Goal: Navigation & Orientation: Find specific page/section

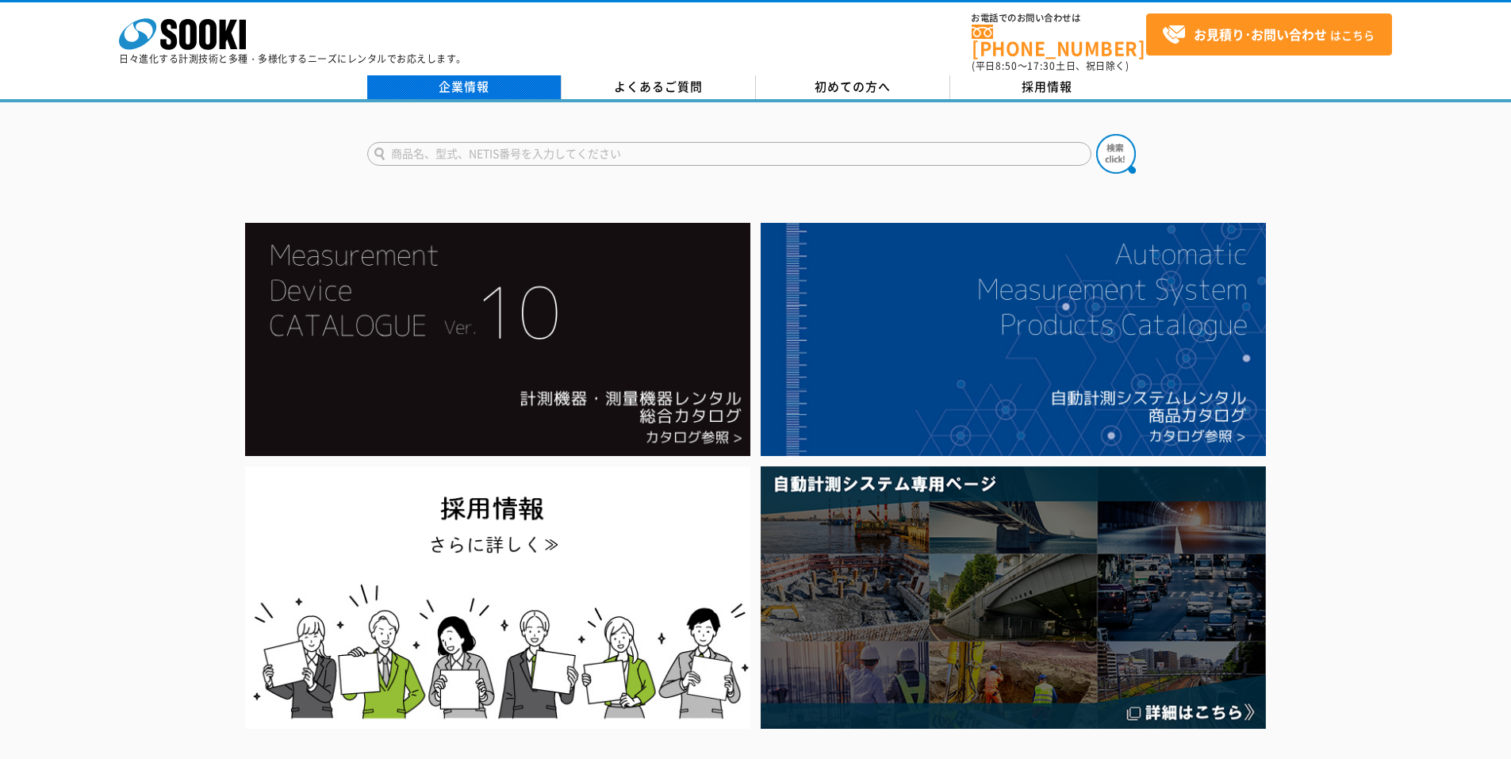
click at [474, 75] on link "企業情報" at bounding box center [464, 87] width 194 height 24
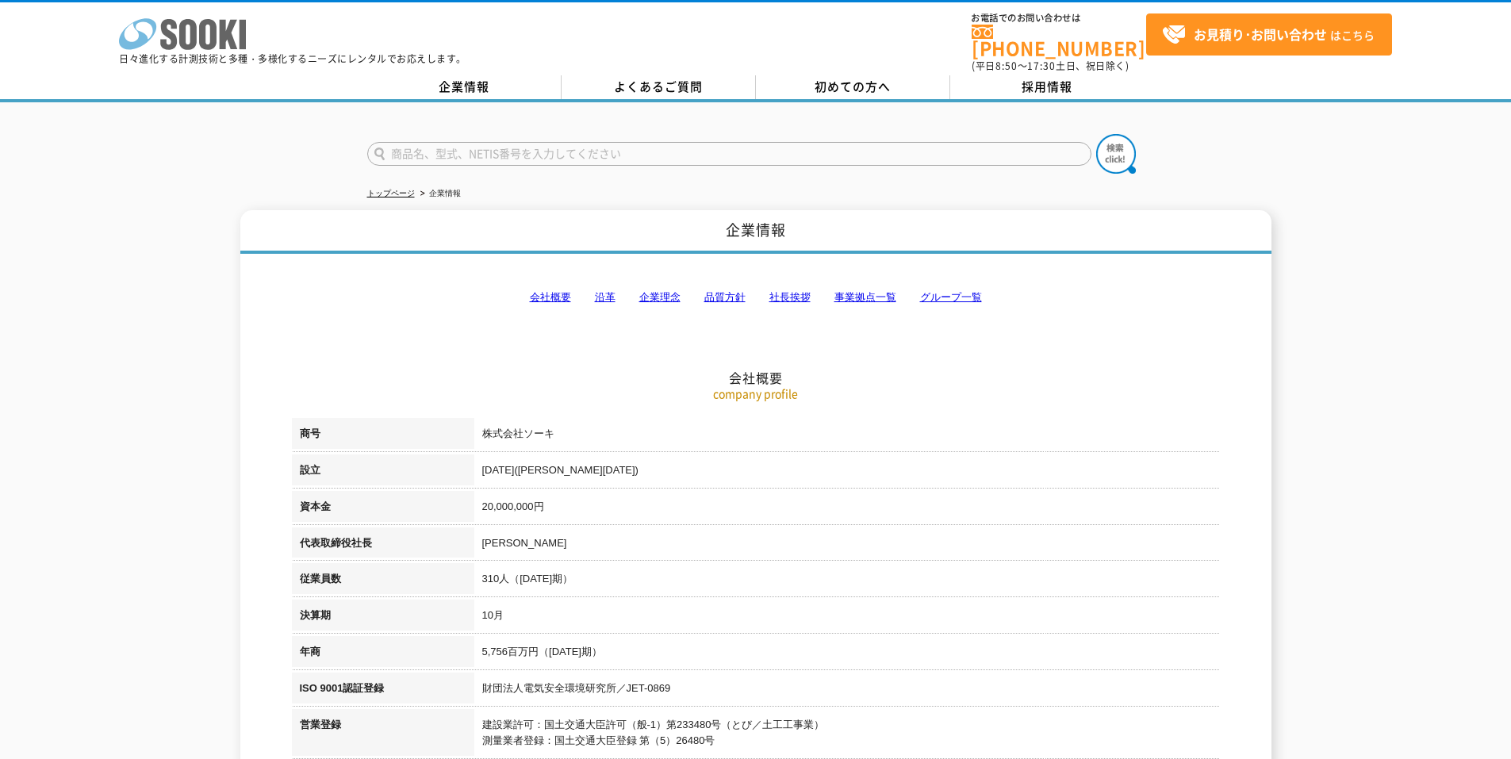
click at [200, 42] on icon at bounding box center [207, 34] width 17 height 31
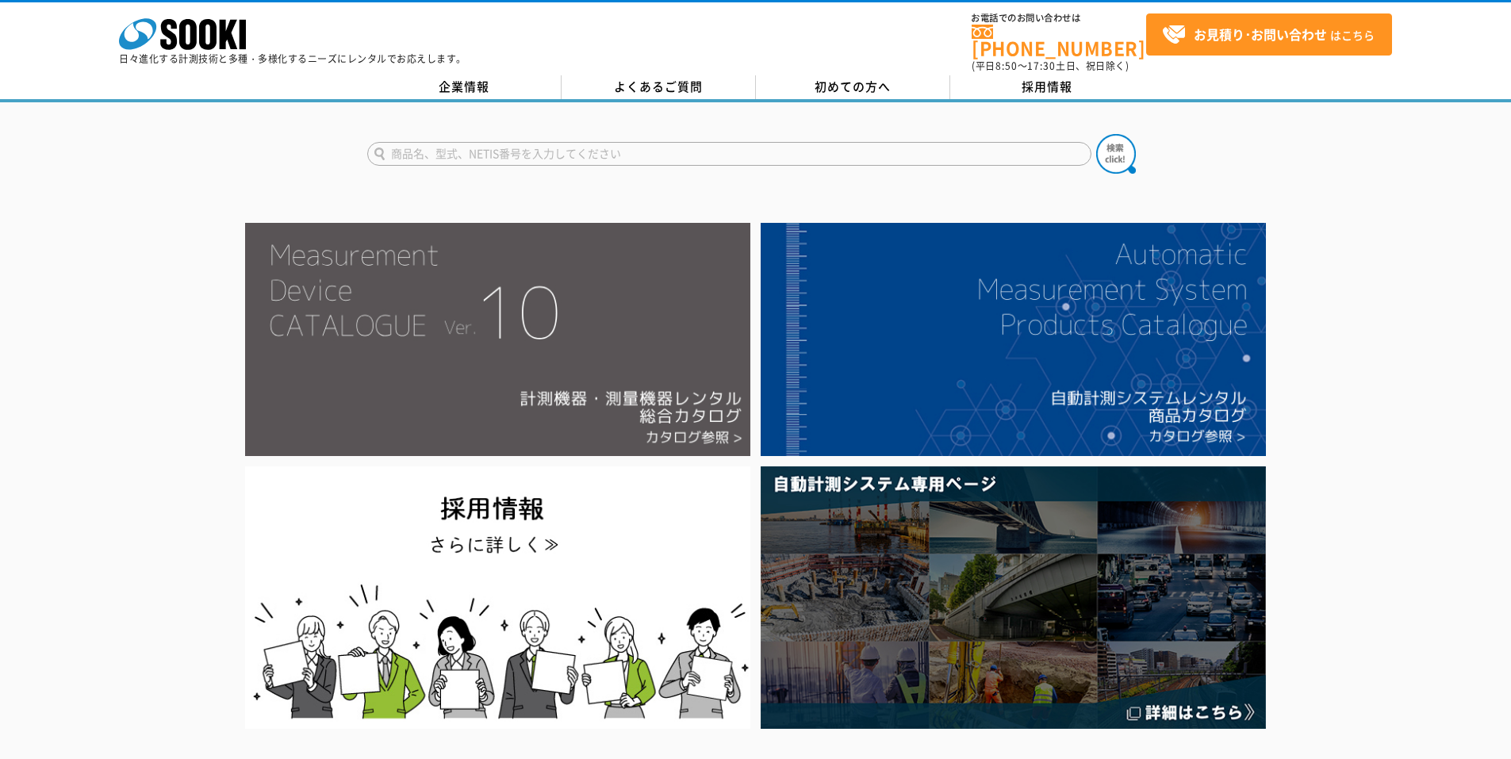
click at [731, 391] on img at bounding box center [497, 339] width 505 height 233
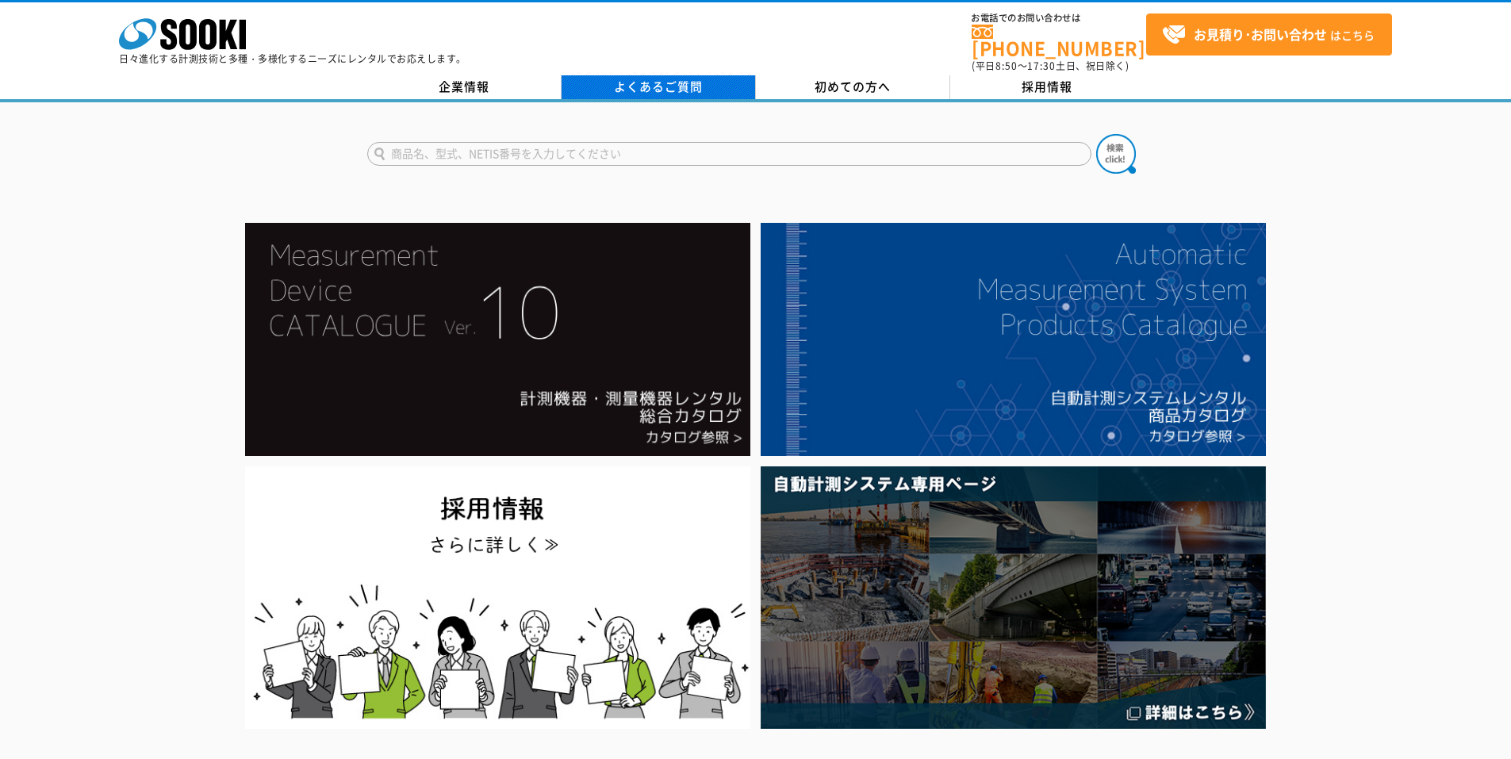
click at [608, 84] on link "よくあるご質問" at bounding box center [659, 87] width 194 height 24
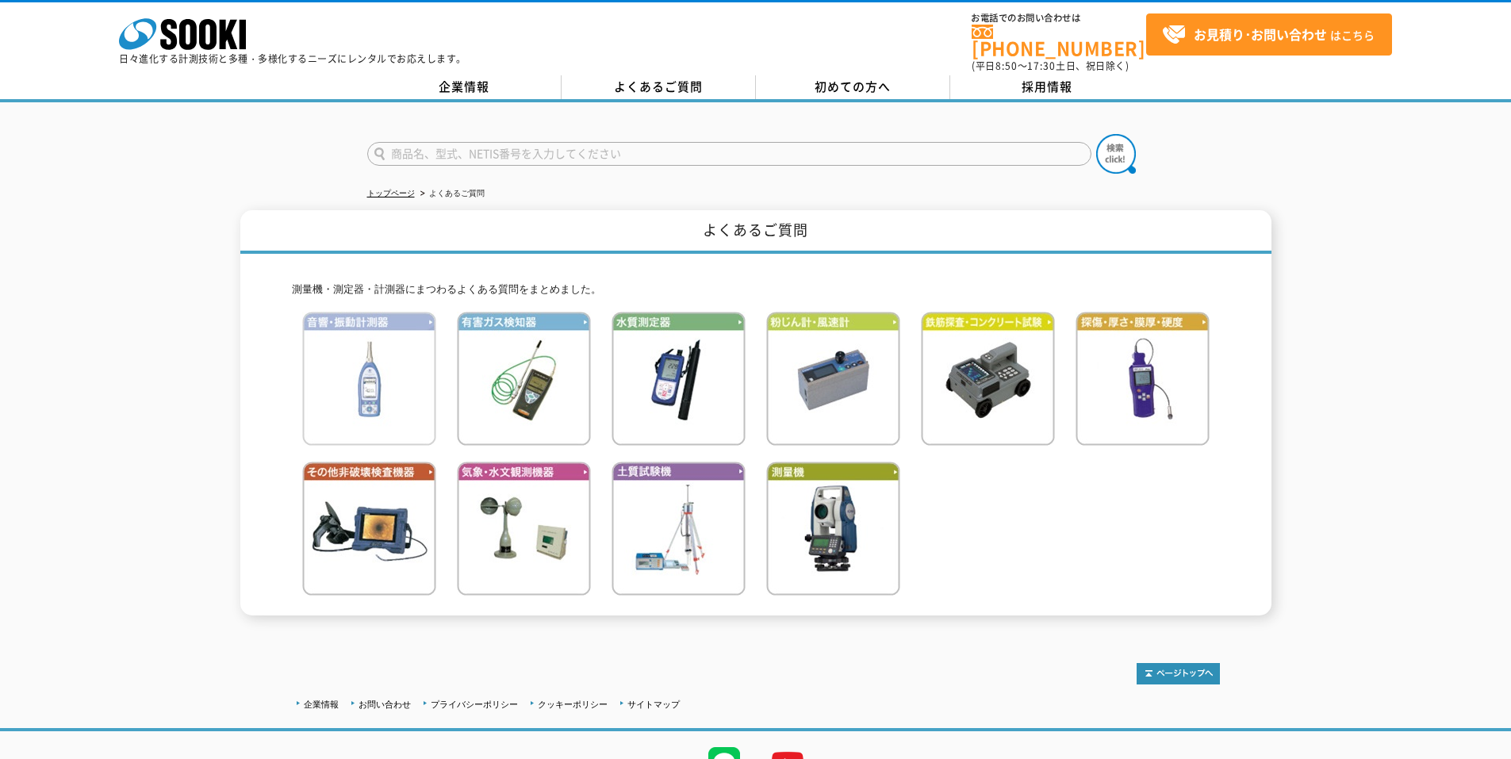
scroll to position [72, 0]
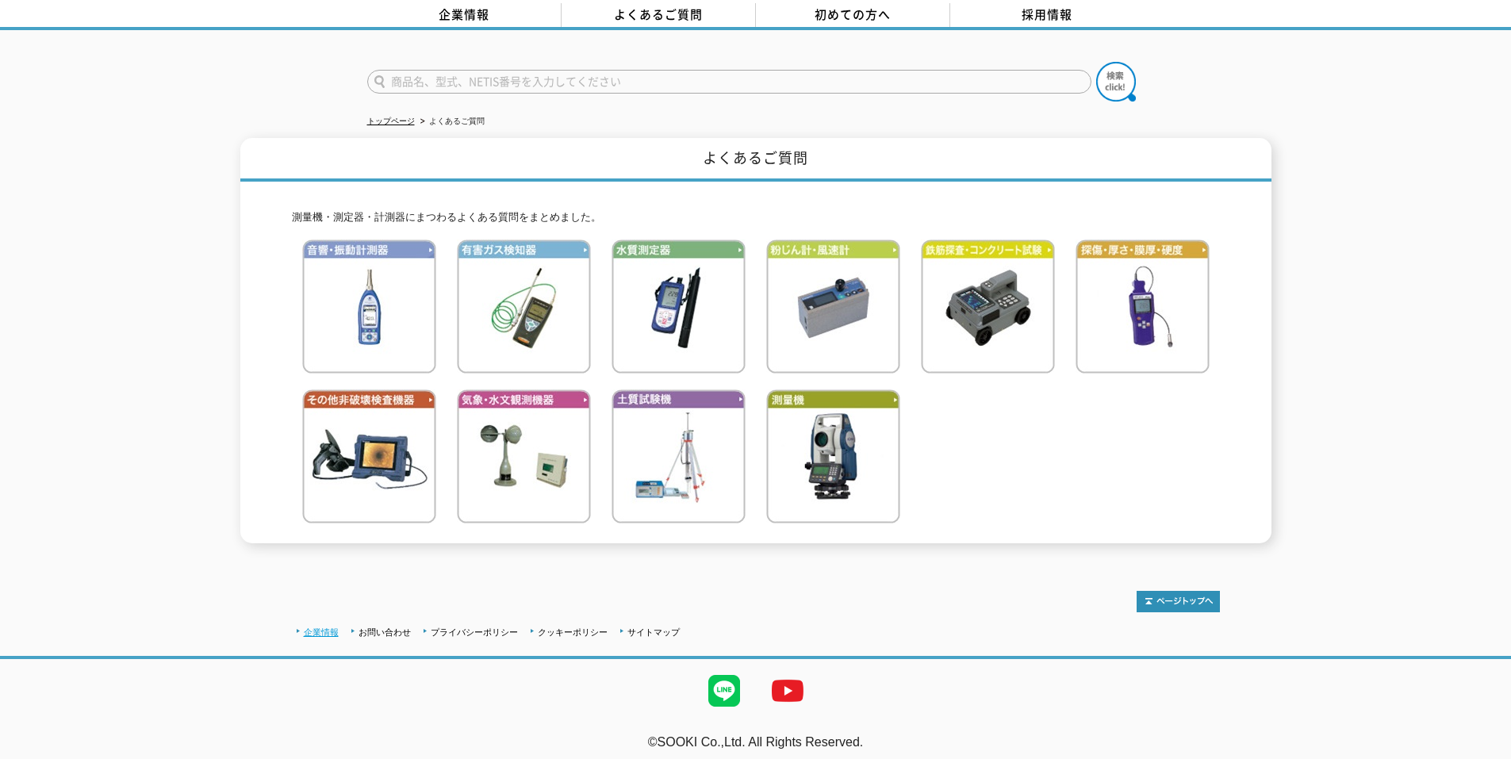
click at [319, 627] on link "企業情報" at bounding box center [321, 632] width 35 height 10
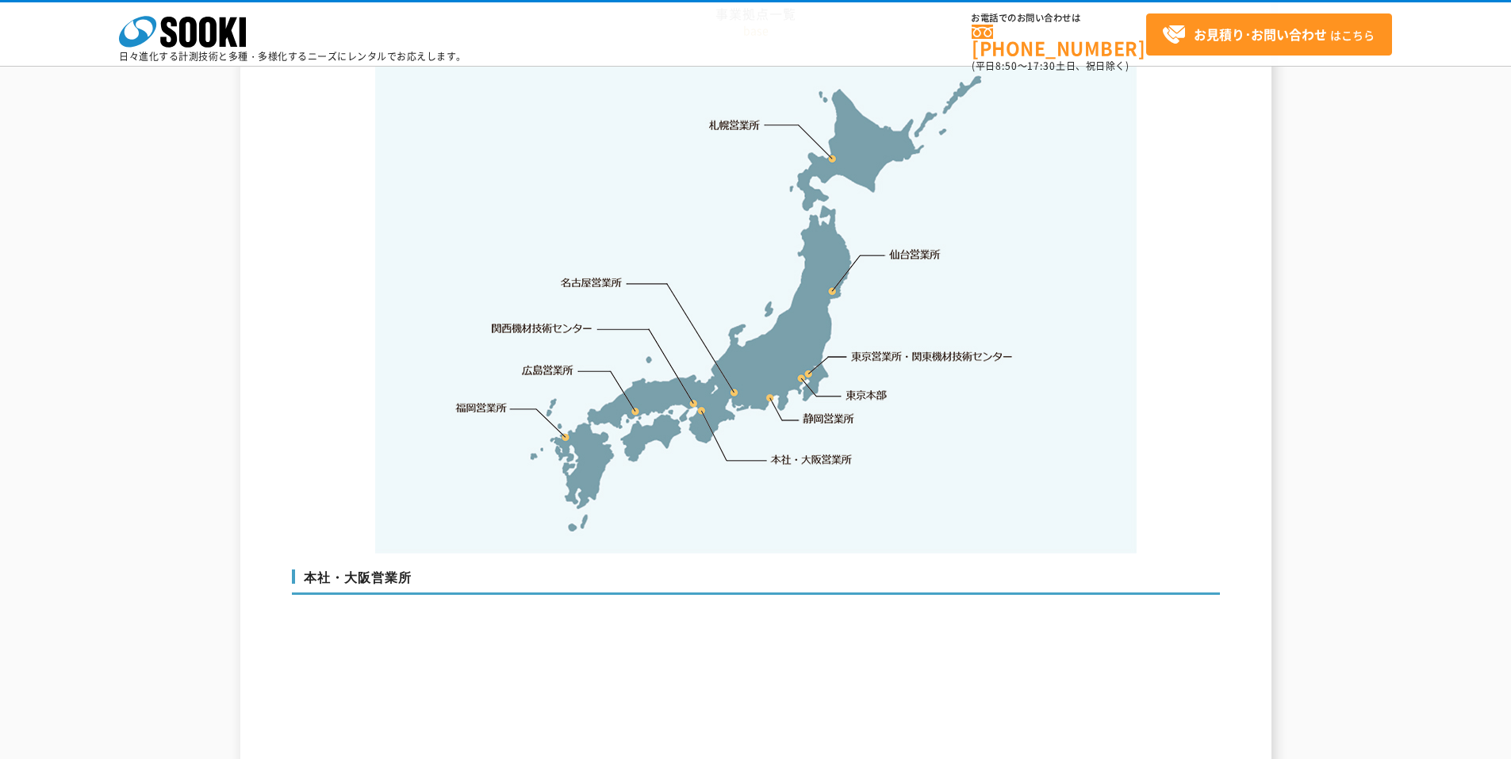
scroll to position [3332, 0]
